Goal: Transaction & Acquisition: Subscribe to service/newsletter

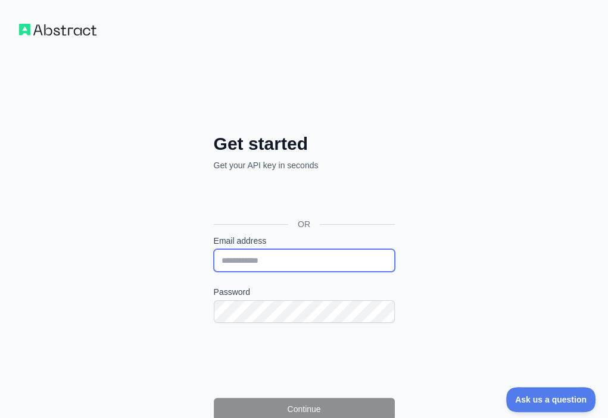
click at [214, 249] on input "Email address" at bounding box center [304, 260] width 181 height 23
paste input "**********"
type input "**********"
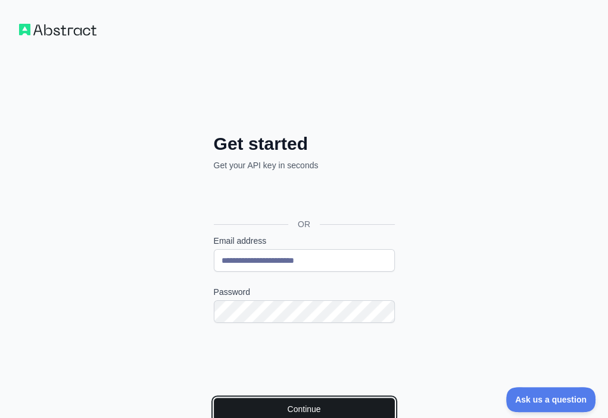
click at [233, 398] on button "Continue" at bounding box center [304, 409] width 181 height 23
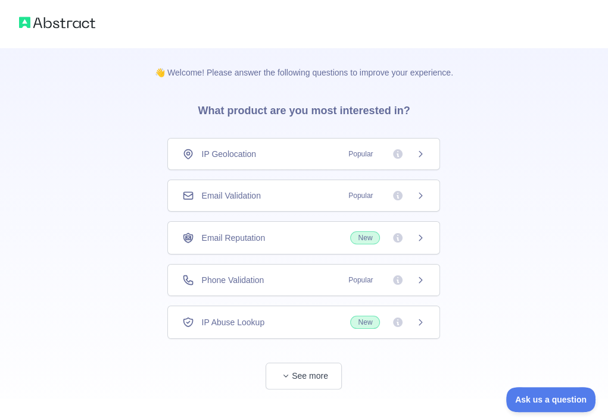
click at [295, 194] on div "Email Validation Popular" at bounding box center [303, 196] width 243 height 12
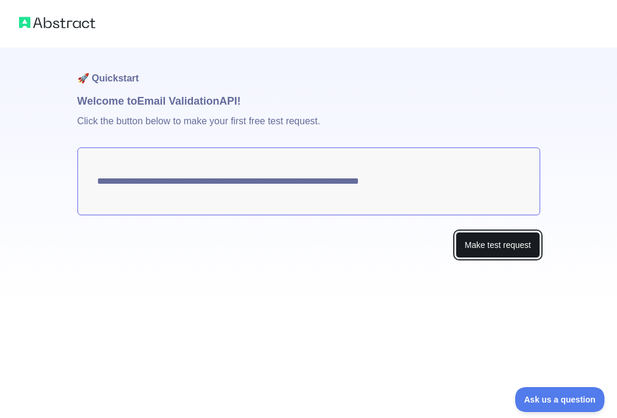
click at [476, 240] on button "Make test request" at bounding box center [497, 245] width 84 height 27
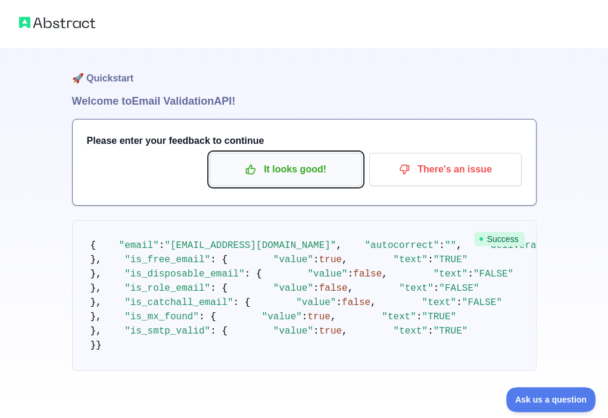
click at [328, 174] on p "It looks good!" at bounding box center [285, 170] width 135 height 20
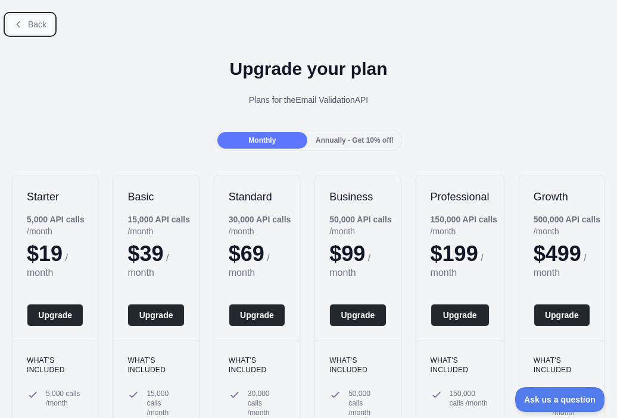
click at [27, 24] on button "Back" at bounding box center [30, 24] width 48 height 20
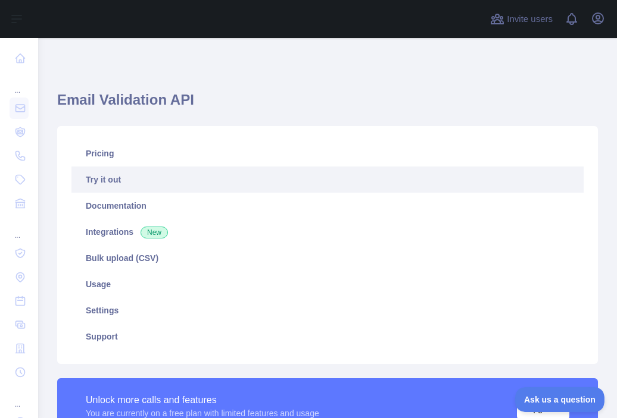
scroll to position [238, 0]
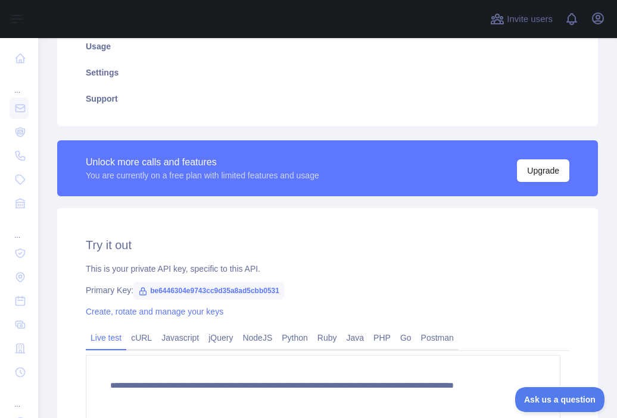
click at [211, 293] on span "be6446304e9743cc9d35a8ad5cbb0531" at bounding box center [208, 291] width 151 height 18
copy span "be6446304e9743cc9d35a8ad5cbb0531"
